Goal: Information Seeking & Learning: Learn about a topic

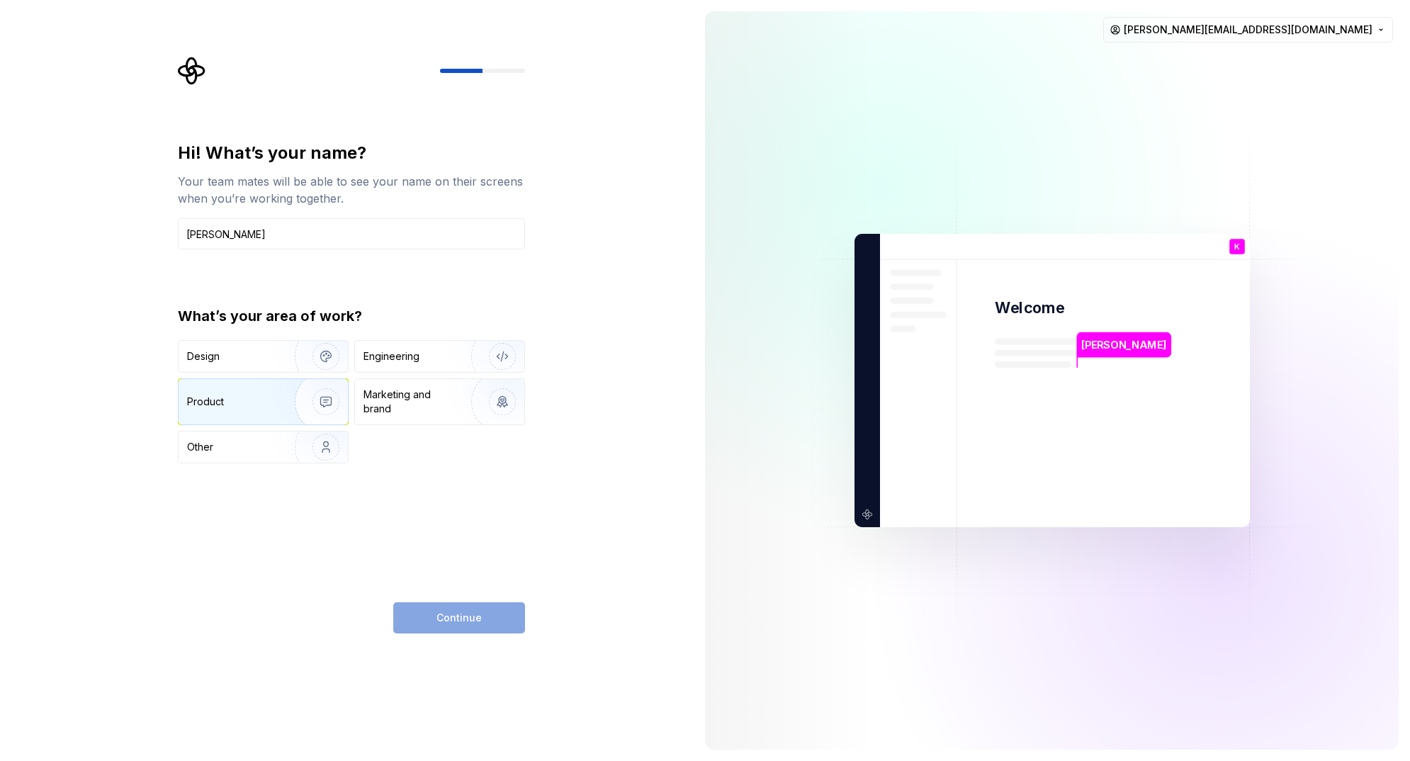
type input "Kate"
click at [308, 404] on img "button" at bounding box center [316, 401] width 91 height 95
click at [476, 622] on span "Continue" at bounding box center [458, 618] width 45 height 14
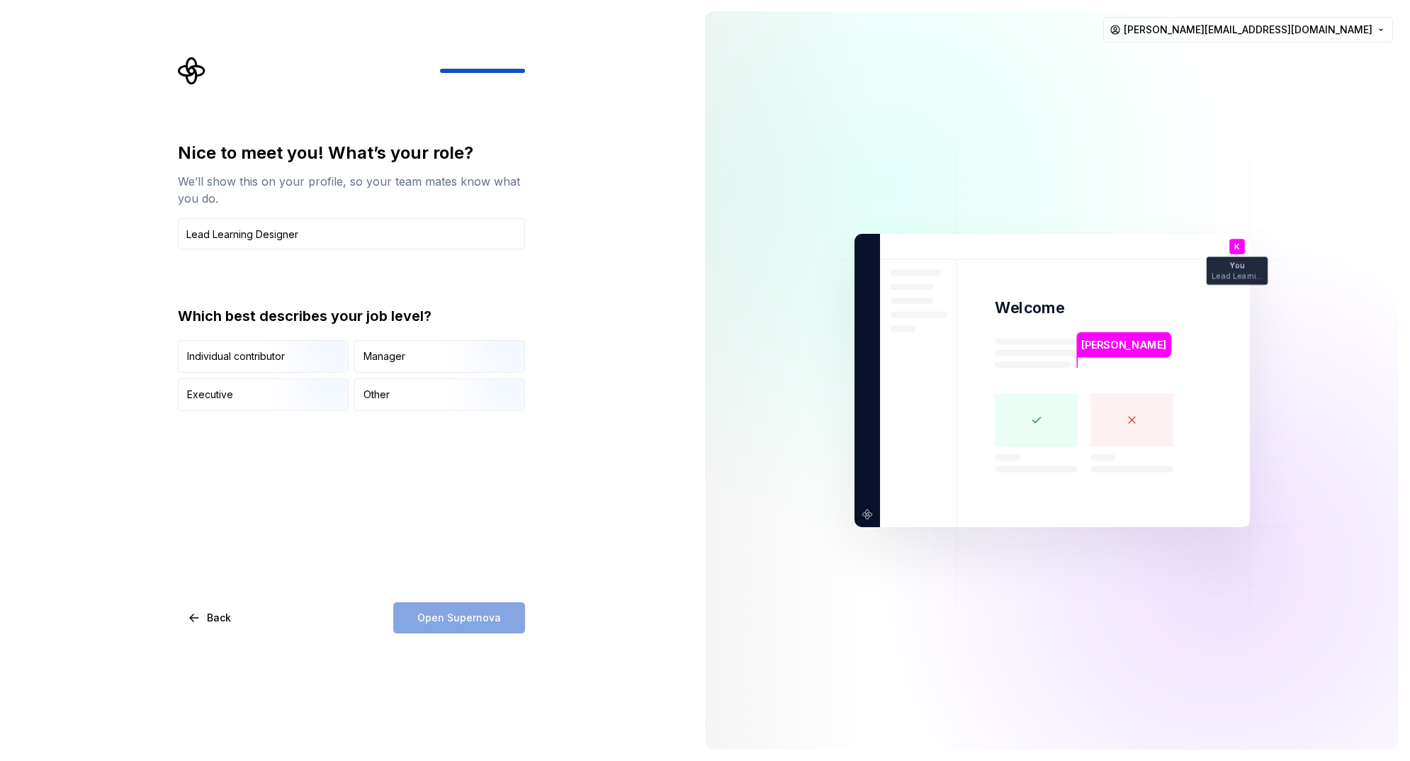
type input "Lead Learning Designer"
click at [520, 512] on div "Nice to meet you! What’s your role? We’ll show this on your profile, so your te…" at bounding box center [351, 388] width 347 height 492
click at [298, 350] on img "button" at bounding box center [313, 374] width 91 height 95
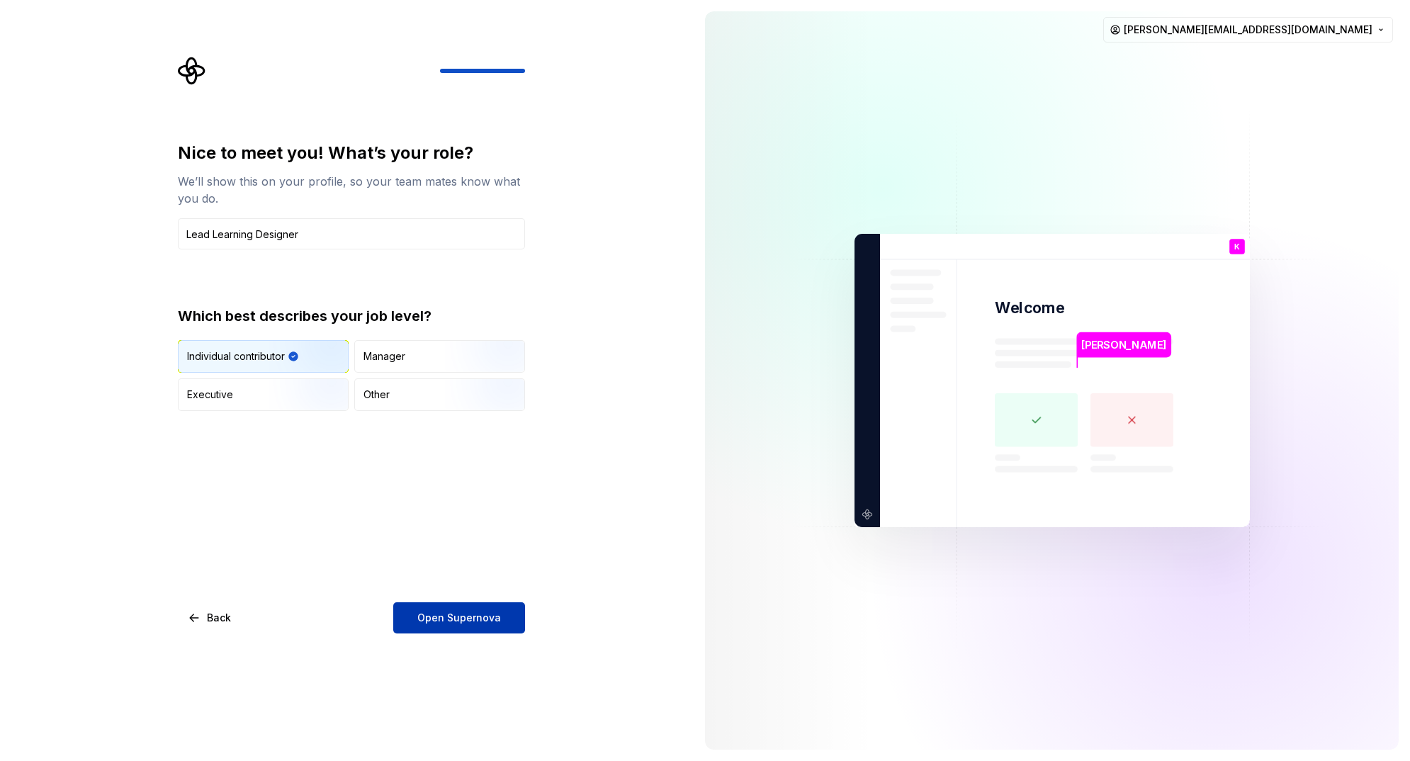
click at [462, 619] on span "Open Supernova" at bounding box center [459, 618] width 84 height 14
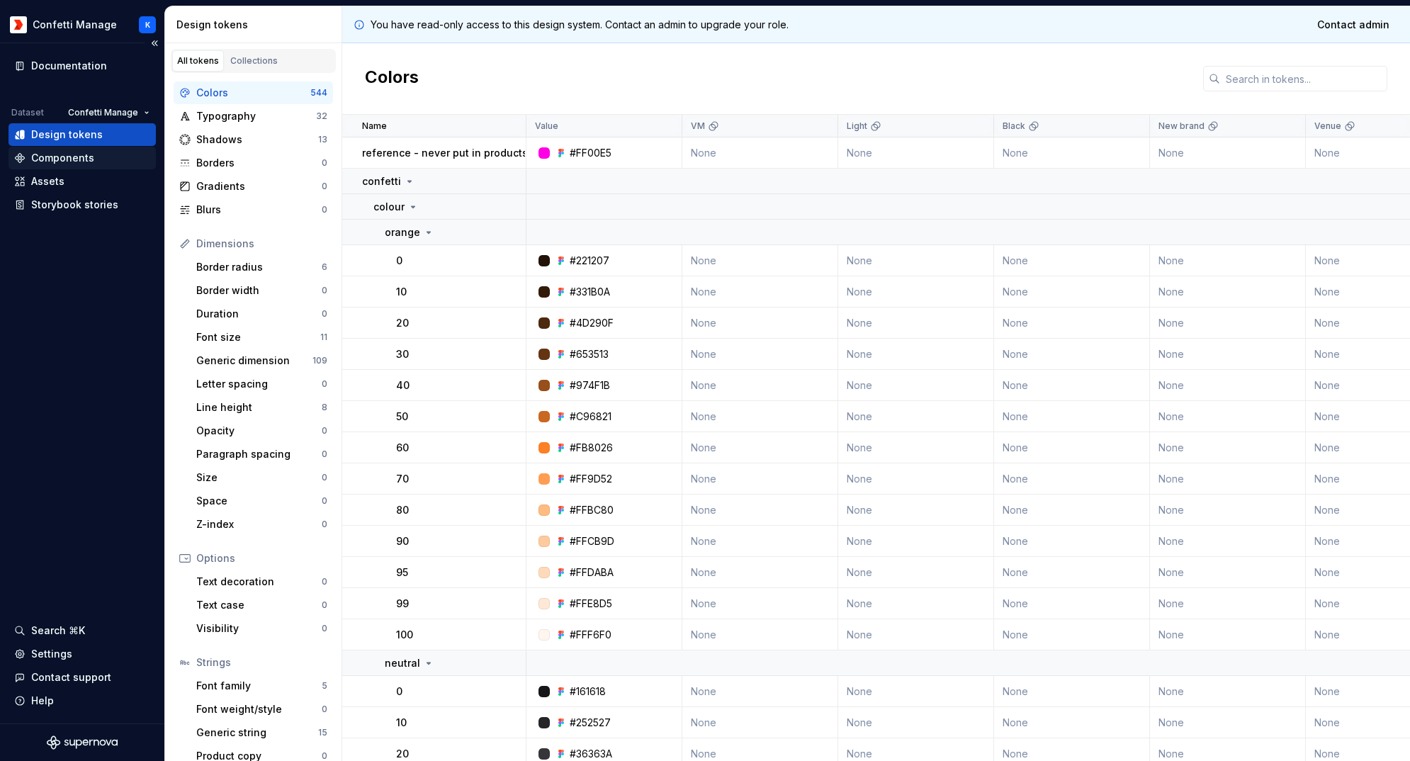
click at [78, 154] on div "Components" at bounding box center [62, 158] width 63 height 14
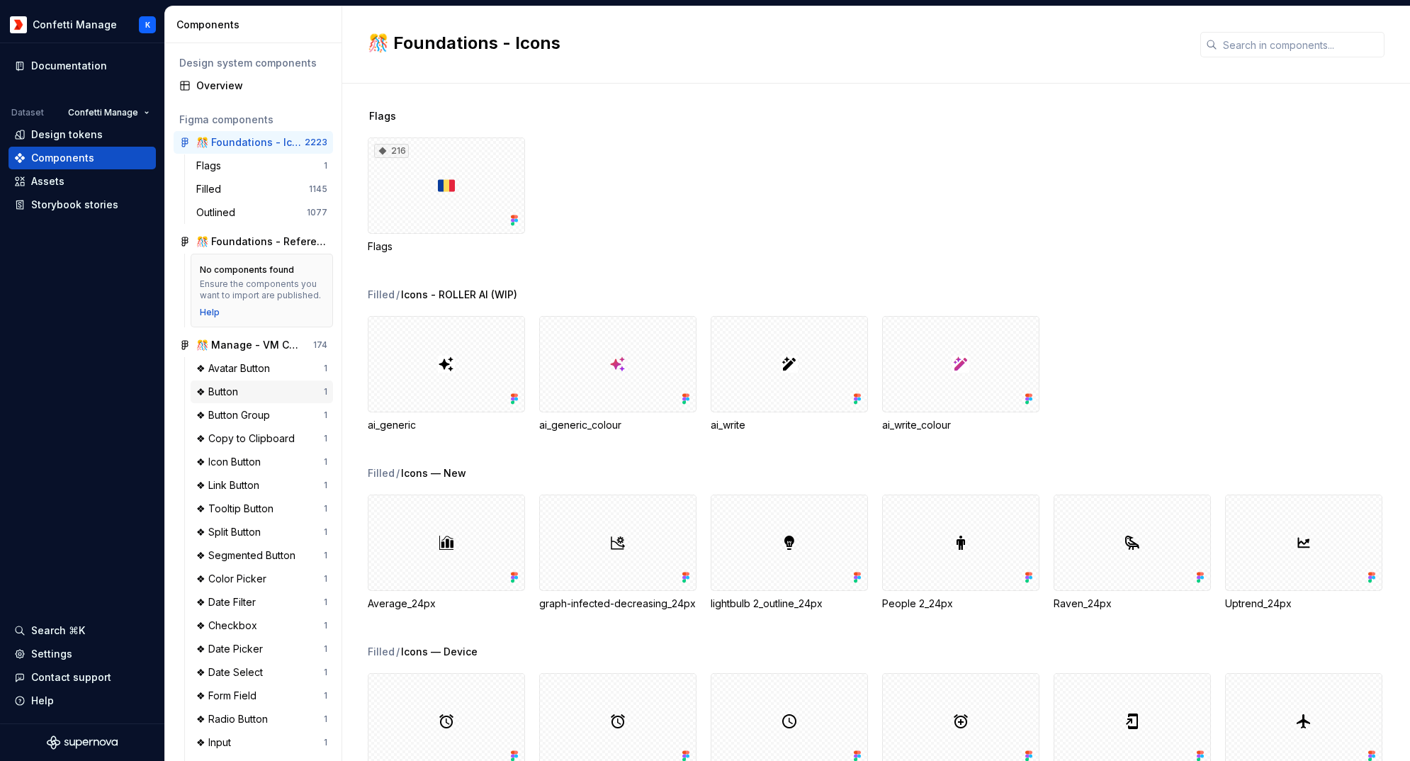
click at [235, 399] on div "❖ Button" at bounding box center [219, 392] width 47 height 14
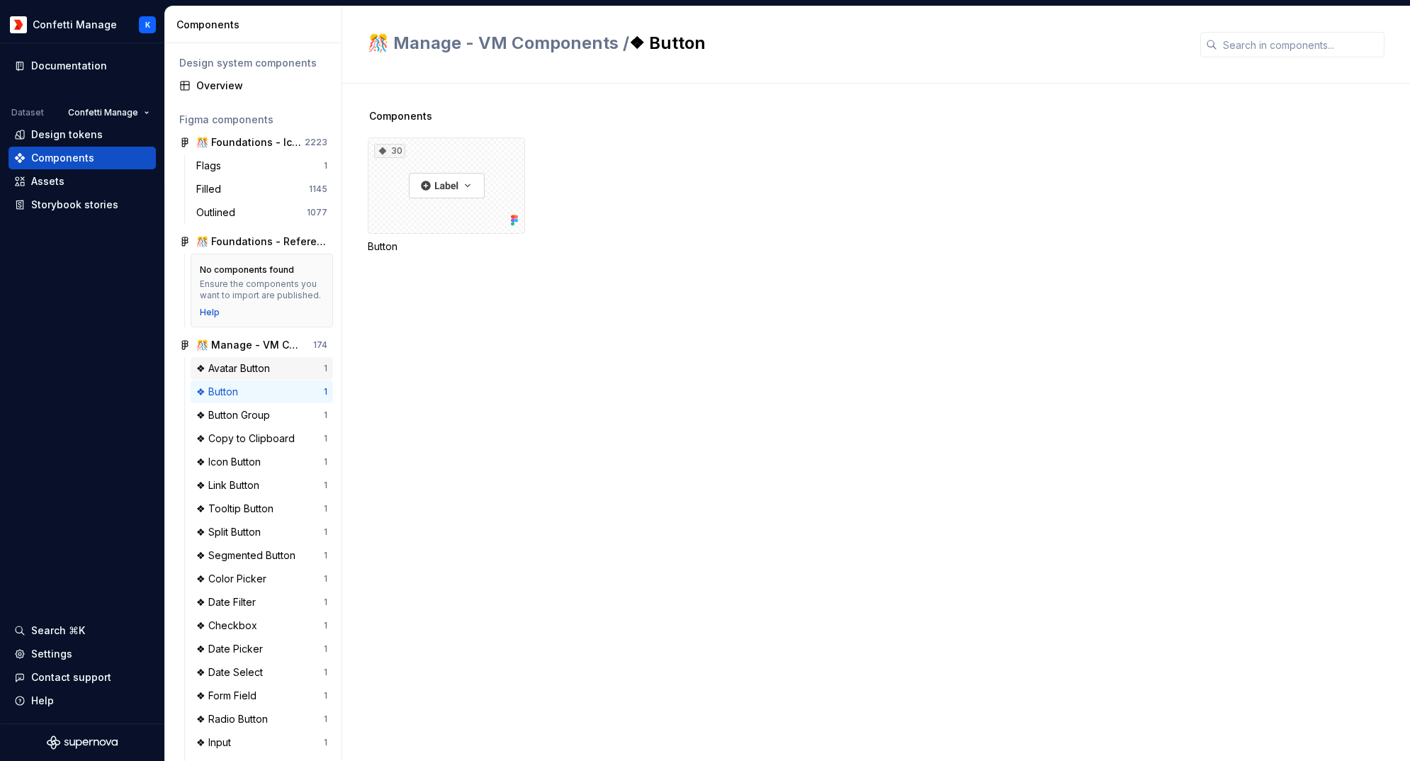
click at [244, 375] on div "❖ Avatar Button" at bounding box center [235, 368] width 79 height 14
click at [246, 468] on div "❖ Icon Button" at bounding box center [231, 462] width 70 height 14
click at [259, 492] on div "❖ Link Button" at bounding box center [230, 485] width 69 height 14
click at [263, 516] on div "❖ Tooltip Button" at bounding box center [237, 508] width 83 height 14
click at [264, 538] on div "❖ Split Button" at bounding box center [231, 532] width 70 height 14
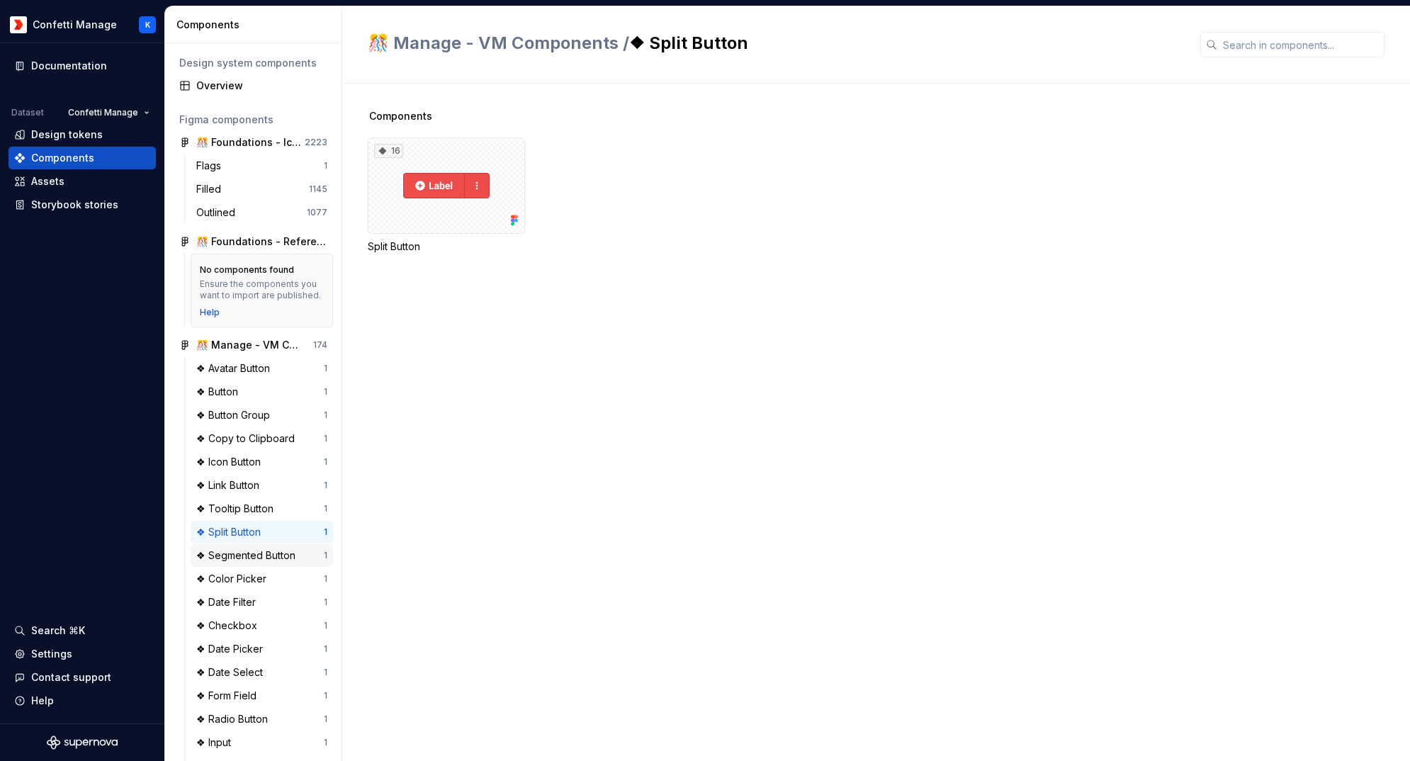
click at [254, 562] on div "❖ Segmented Button" at bounding box center [248, 555] width 105 height 14
click at [230, 586] on div "❖ Color Picker" at bounding box center [234, 579] width 76 height 14
click at [229, 609] on div "❖ Date Filter" at bounding box center [228, 602] width 65 height 14
click at [217, 164] on div "Flags" at bounding box center [211, 166] width 30 height 14
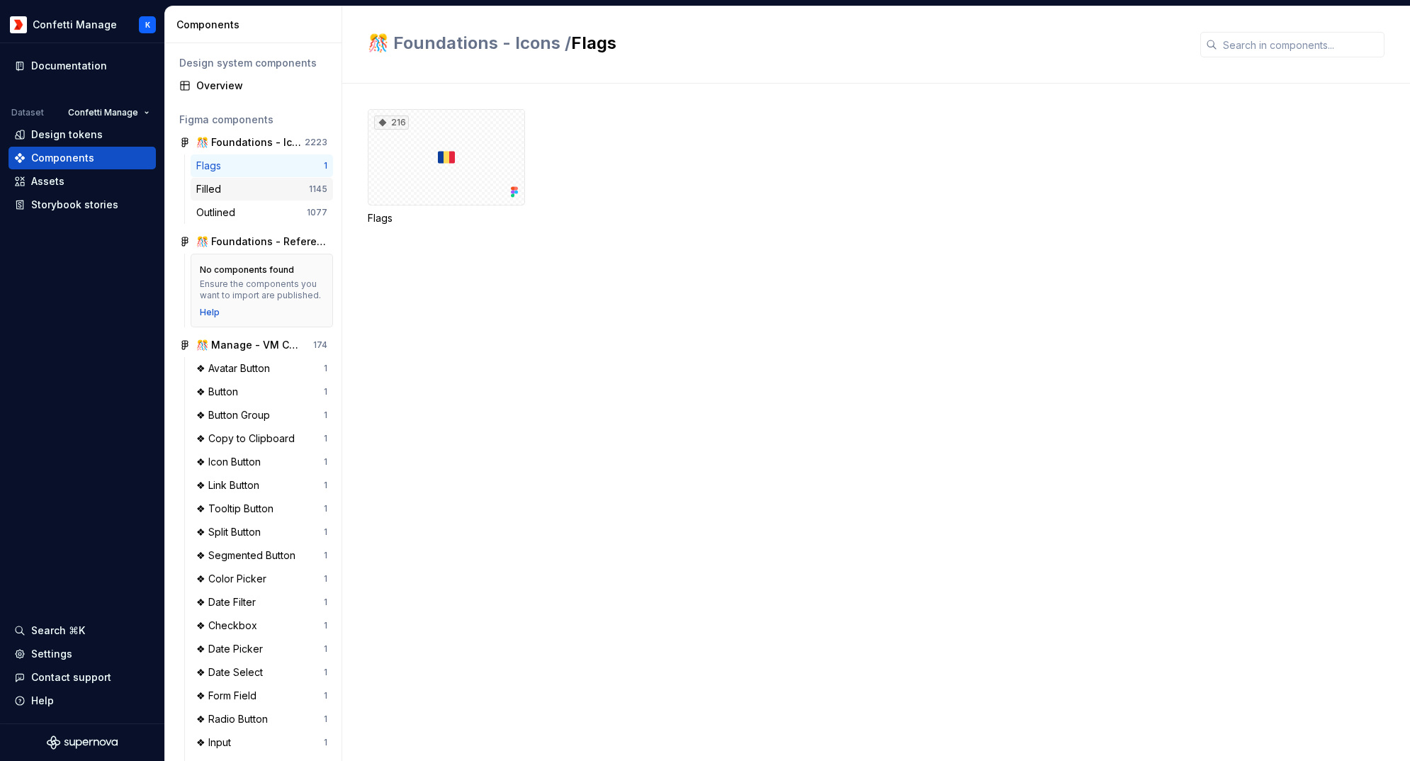
click at [215, 193] on div "Filled" at bounding box center [211, 189] width 30 height 14
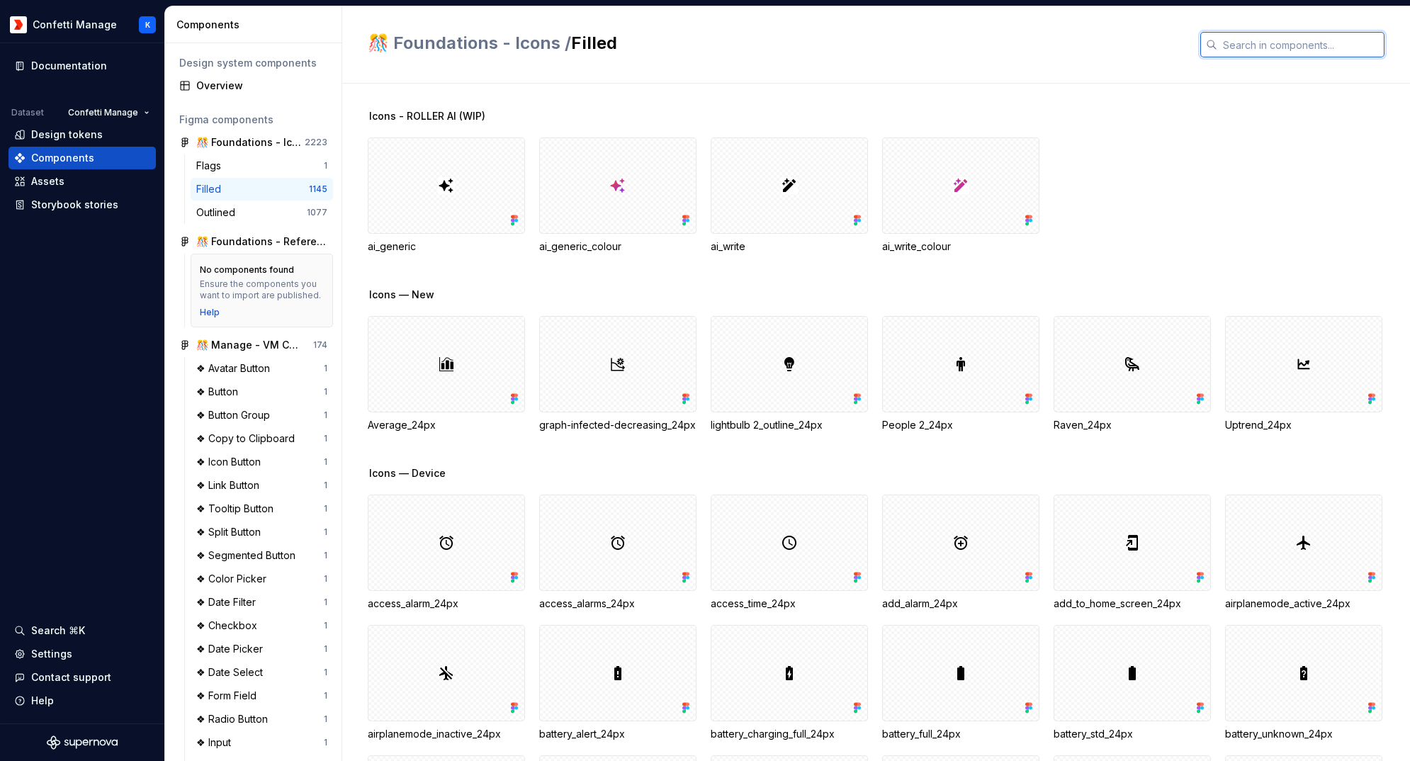
click at [1243, 36] on input "text" at bounding box center [1300, 44] width 167 height 25
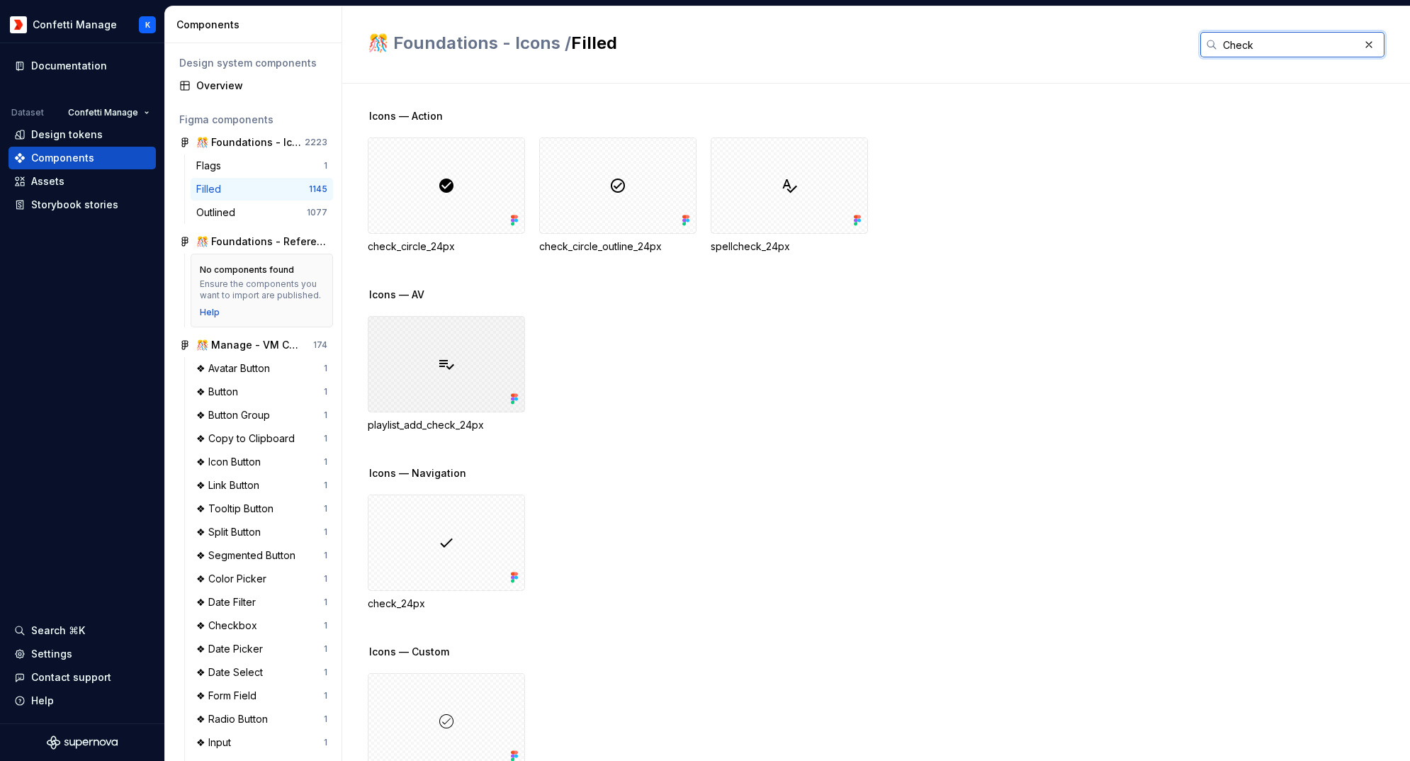
type input "Check"
click at [467, 355] on div at bounding box center [446, 364] width 157 height 96
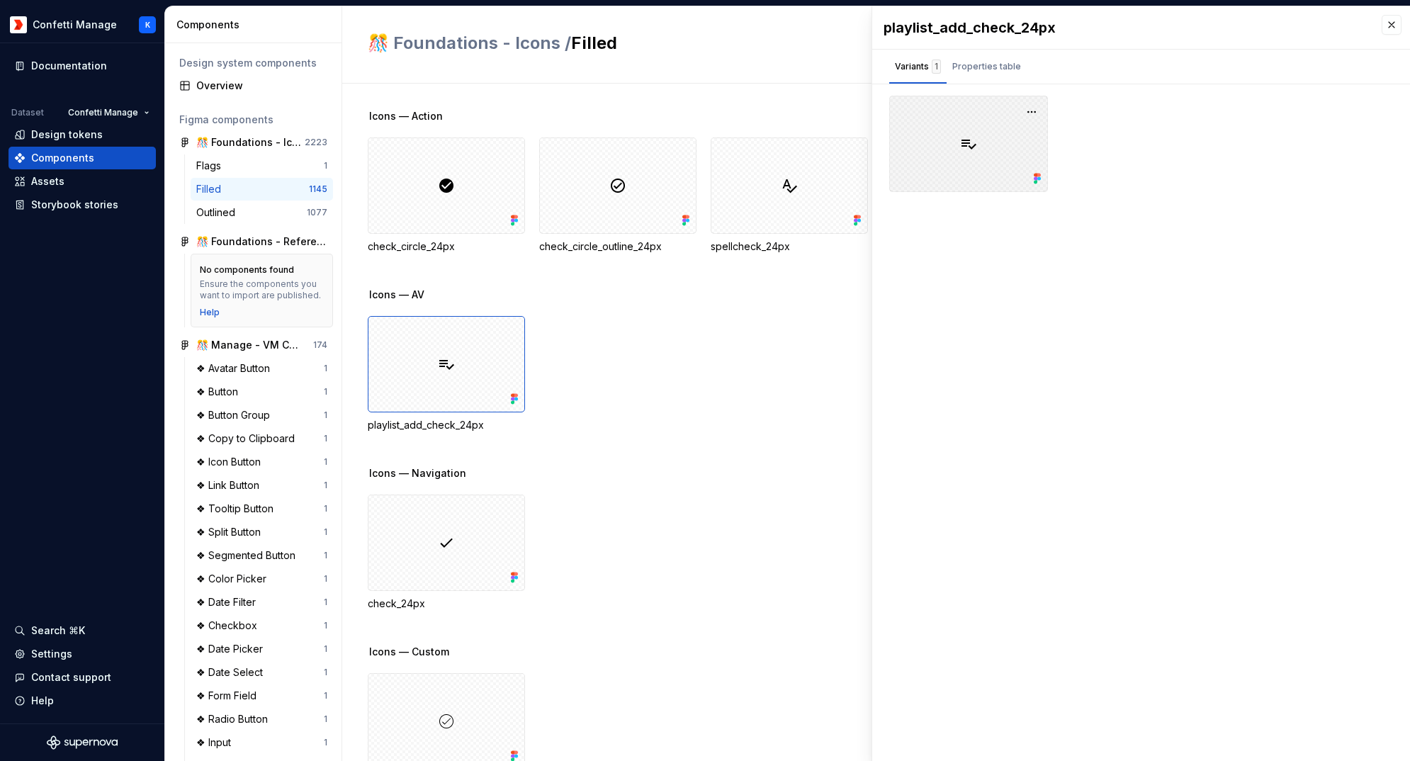
click at [968, 143] on div at bounding box center [968, 144] width 159 height 96
click at [1033, 110] on button "button" at bounding box center [1031, 112] width 20 height 20
click at [961, 141] on div "Open in Figma" at bounding box center [986, 153] width 92 height 42
click at [89, 154] on div "Components" at bounding box center [62, 158] width 63 height 14
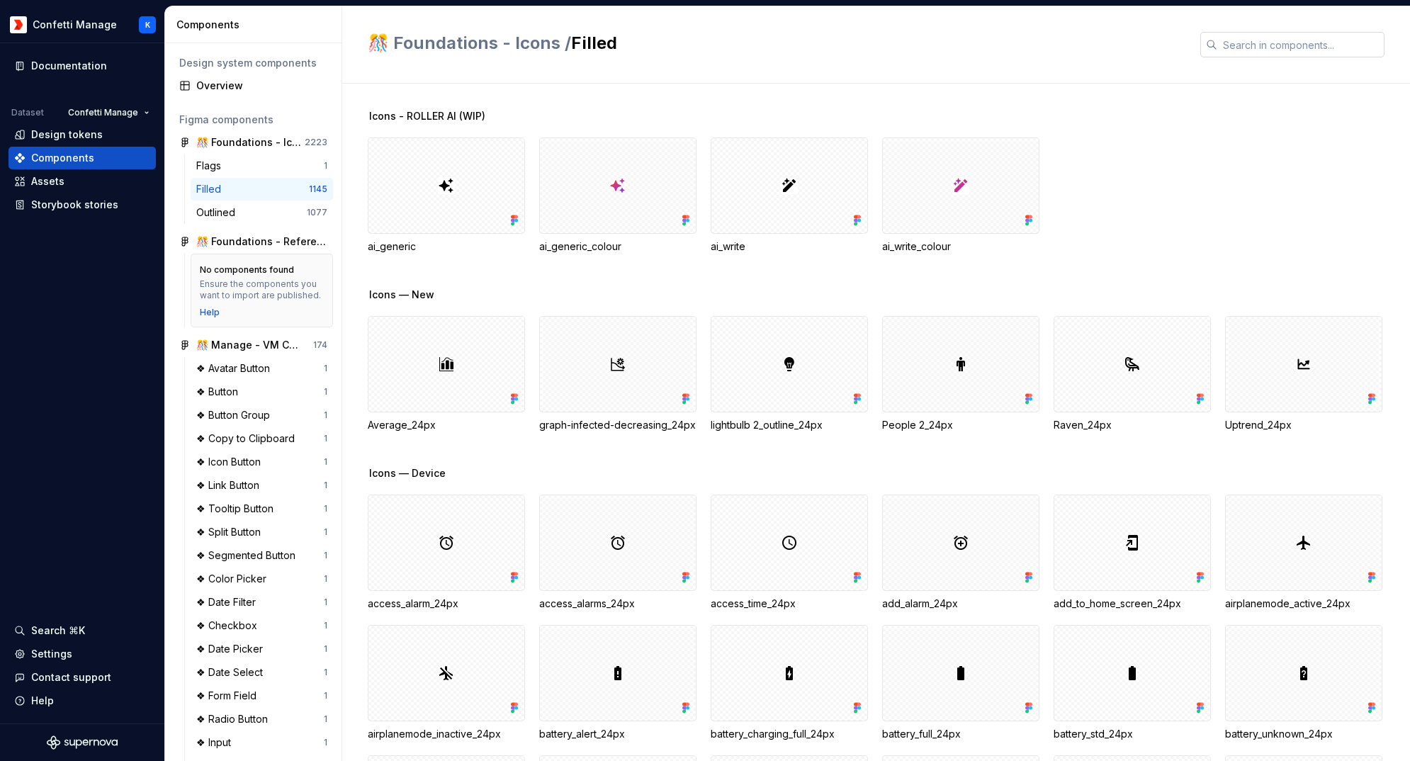
click at [1245, 50] on input "text" at bounding box center [1300, 44] width 167 height 25
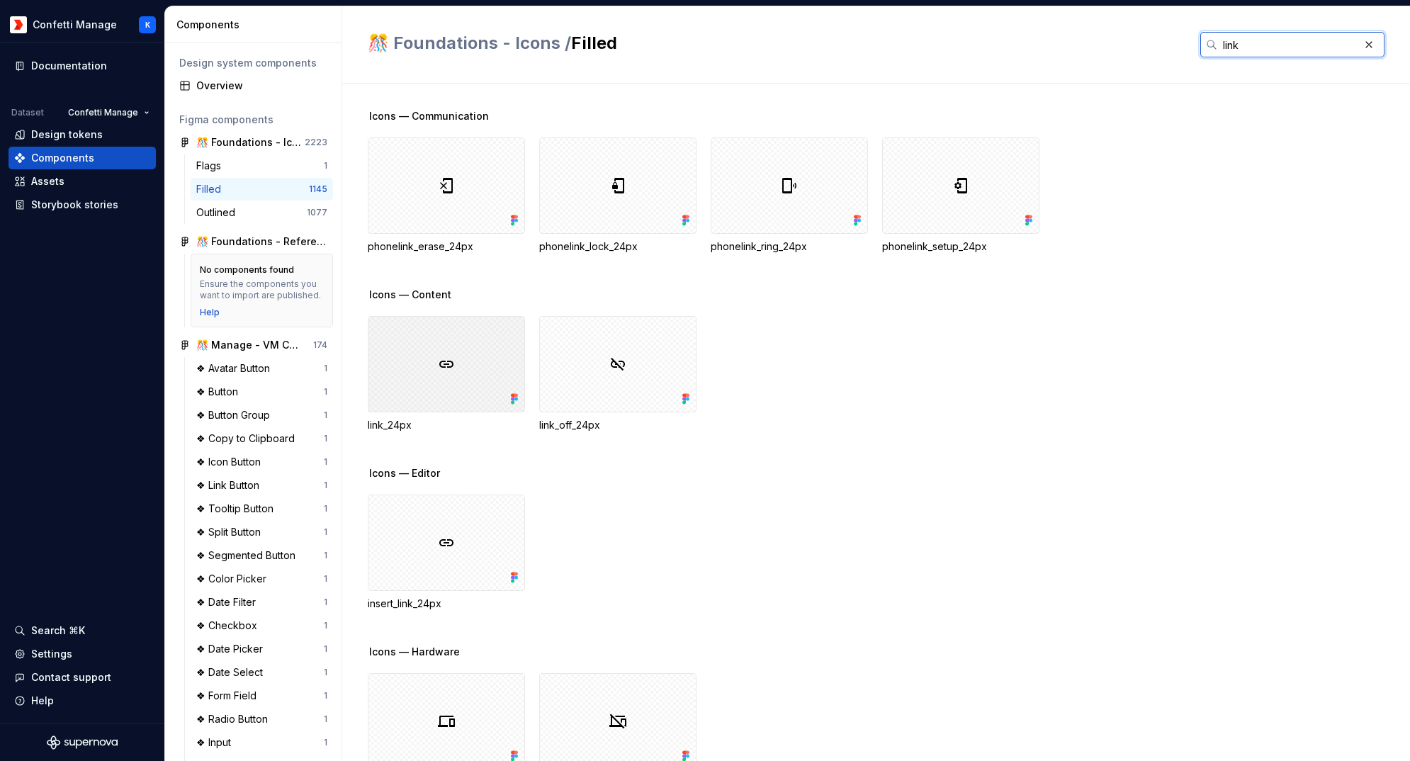
type input "link"
click at [436, 380] on div at bounding box center [446, 364] width 157 height 96
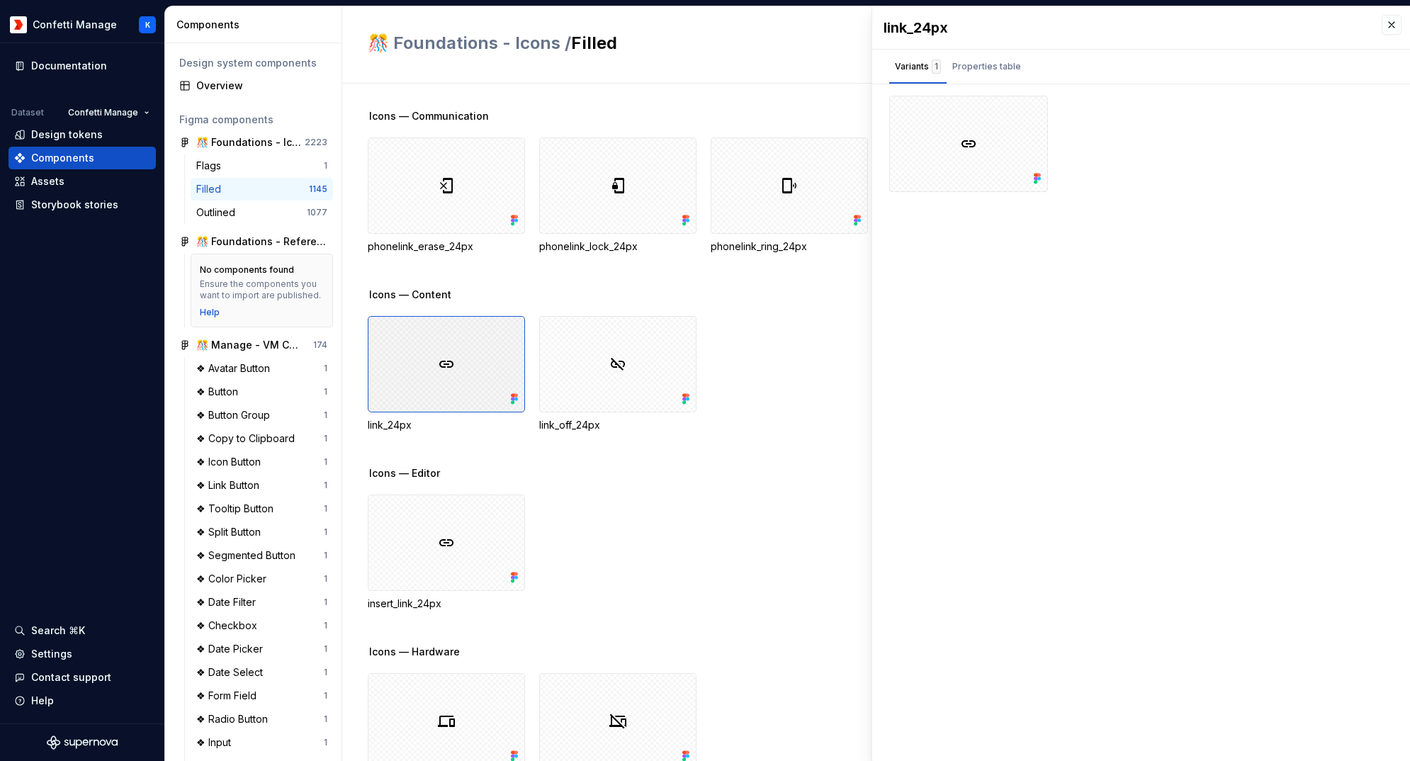
click at [436, 380] on div at bounding box center [446, 364] width 157 height 96
click at [959, 157] on div at bounding box center [968, 144] width 159 height 96
click at [1031, 113] on button "button" at bounding box center [1031, 112] width 20 height 20
click at [1004, 140] on div "Open in Figma" at bounding box center [986, 153] width 92 height 42
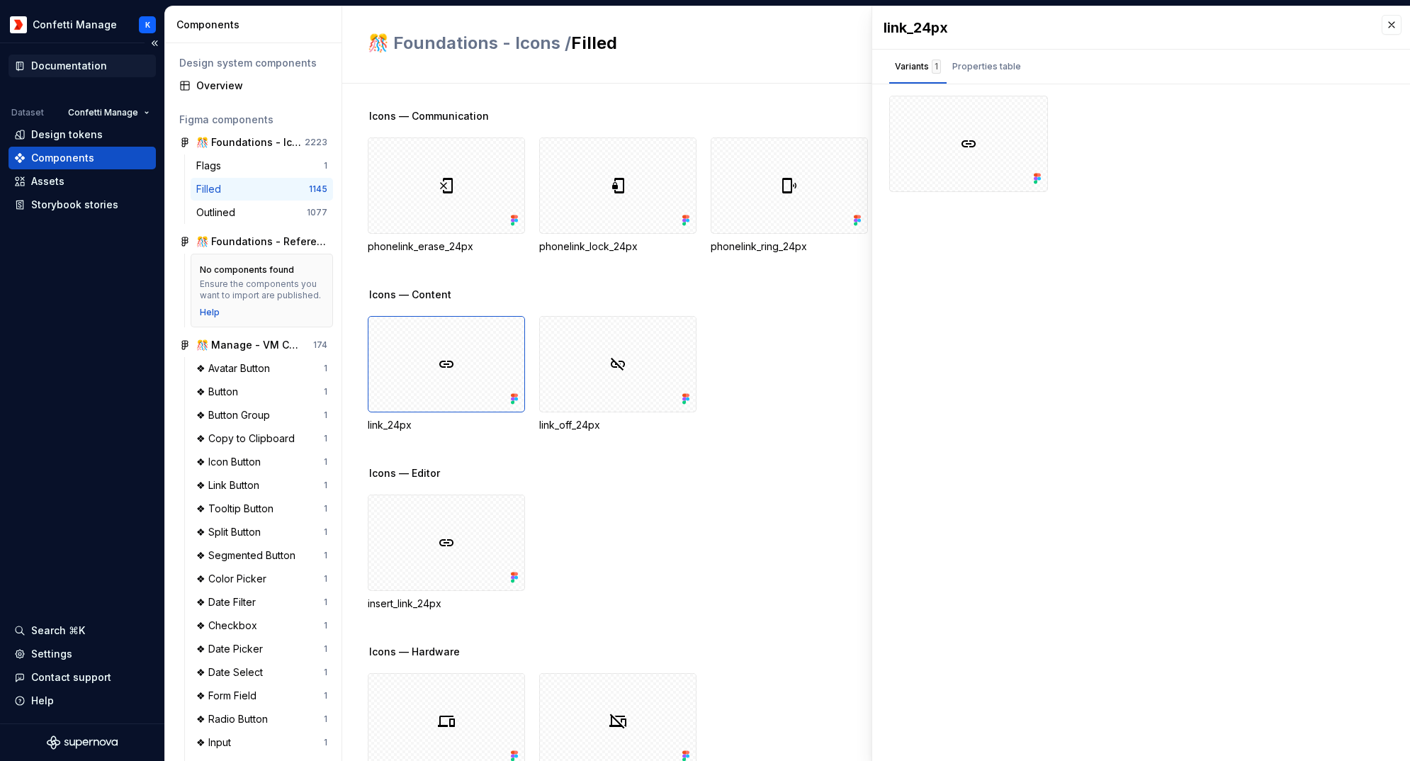
click at [86, 69] on div "Documentation" at bounding box center [69, 66] width 76 height 14
click at [88, 67] on div "Documentation" at bounding box center [69, 66] width 76 height 14
click at [56, 133] on div "Design tokens" at bounding box center [67, 134] width 72 height 14
